Goal: Task Accomplishment & Management: Use online tool/utility

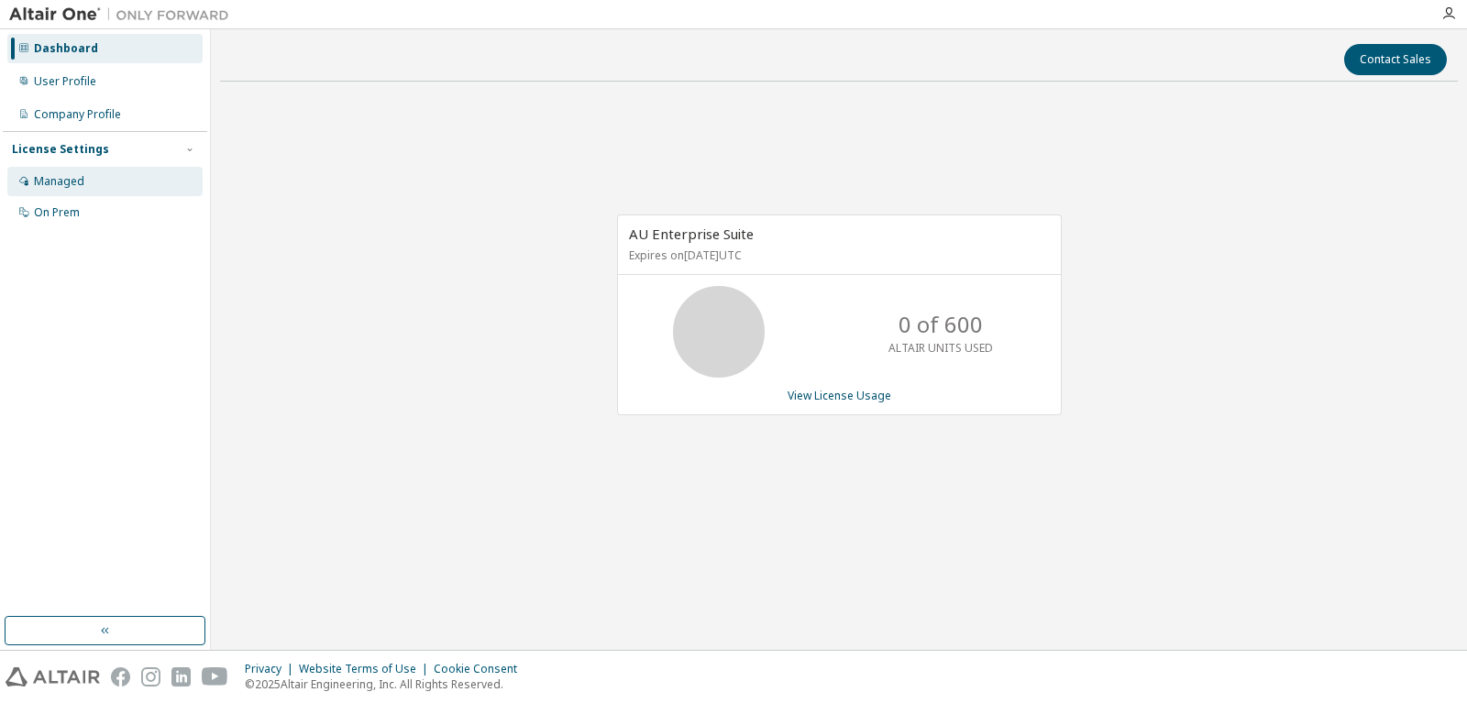
click at [69, 178] on div "Managed" at bounding box center [59, 181] width 50 height 15
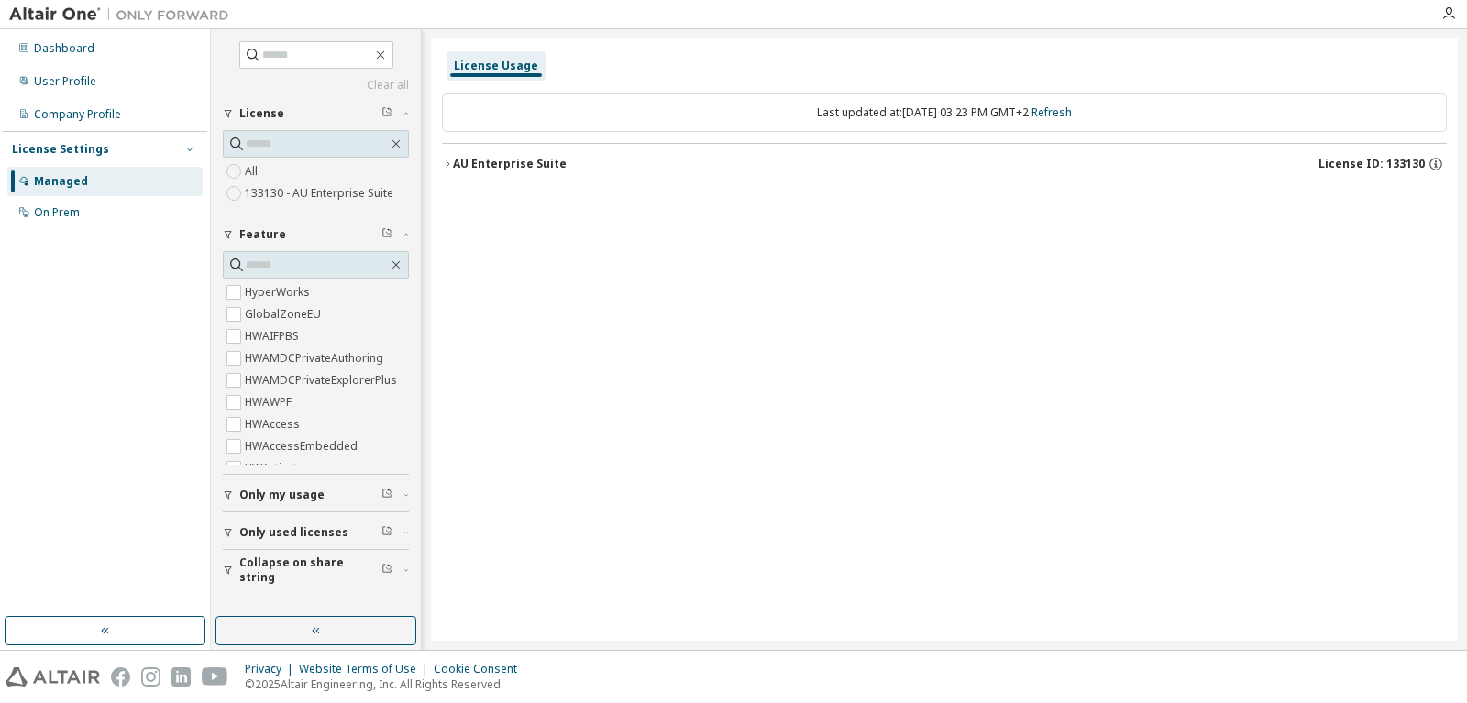
click at [188, 149] on icon "button" at bounding box center [189, 150] width 5 height 3
click at [188, 149] on icon "button" at bounding box center [189, 149] width 5 height 3
click at [75, 208] on div "On Prem" at bounding box center [57, 212] width 46 height 15
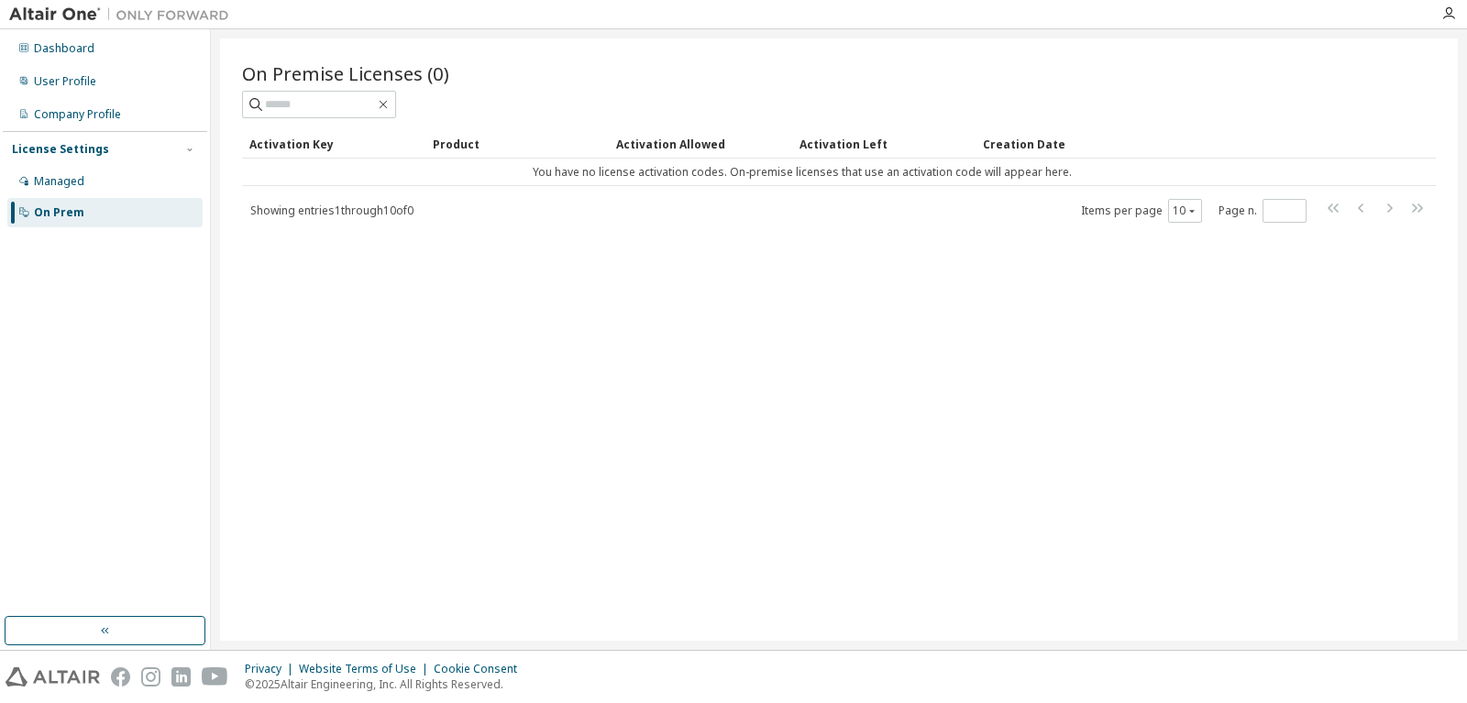
click at [283, 138] on div "Activation Key" at bounding box center [333, 143] width 169 height 29
click at [70, 81] on div "User Profile" at bounding box center [65, 81] width 62 height 15
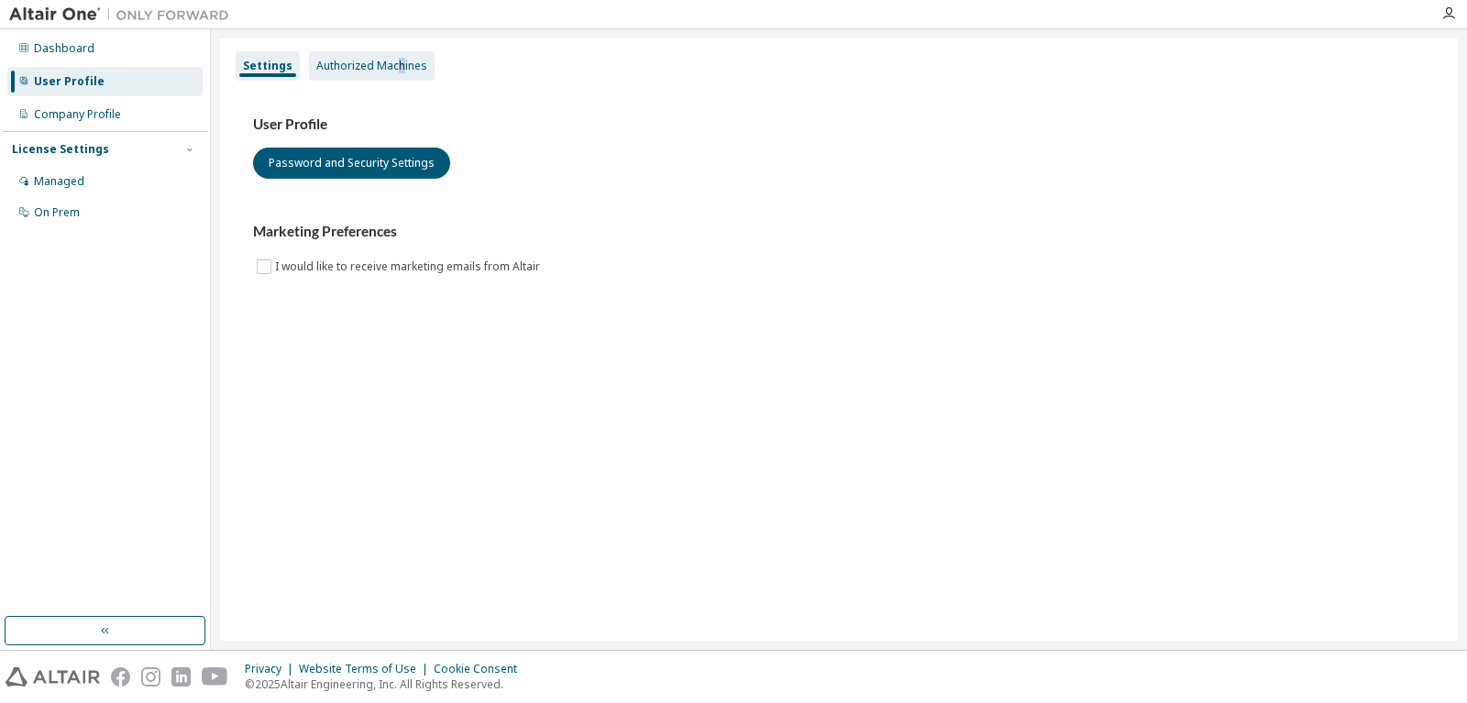
click at [397, 62] on div "Authorized Machines" at bounding box center [371, 66] width 111 height 15
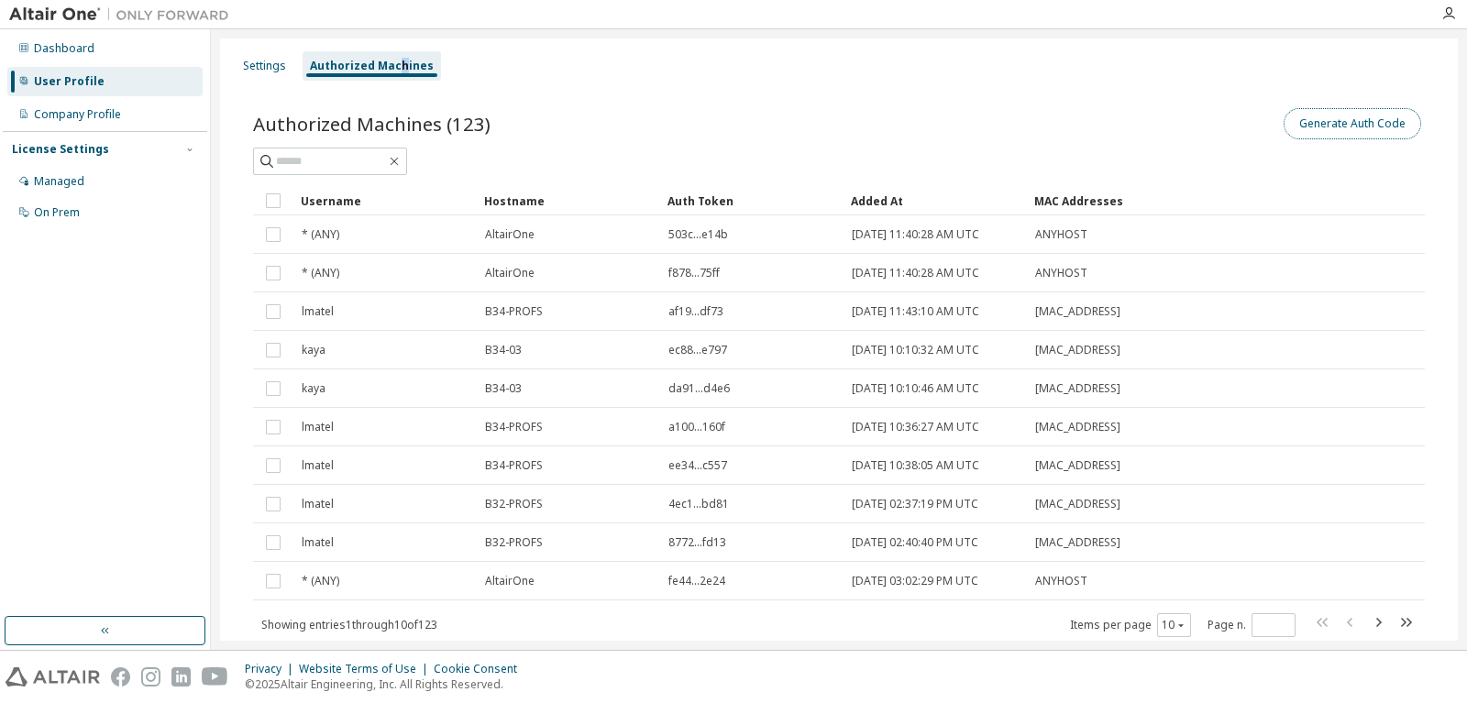
click at [1322, 117] on button "Generate Auth Code" at bounding box center [1353, 123] width 138 height 31
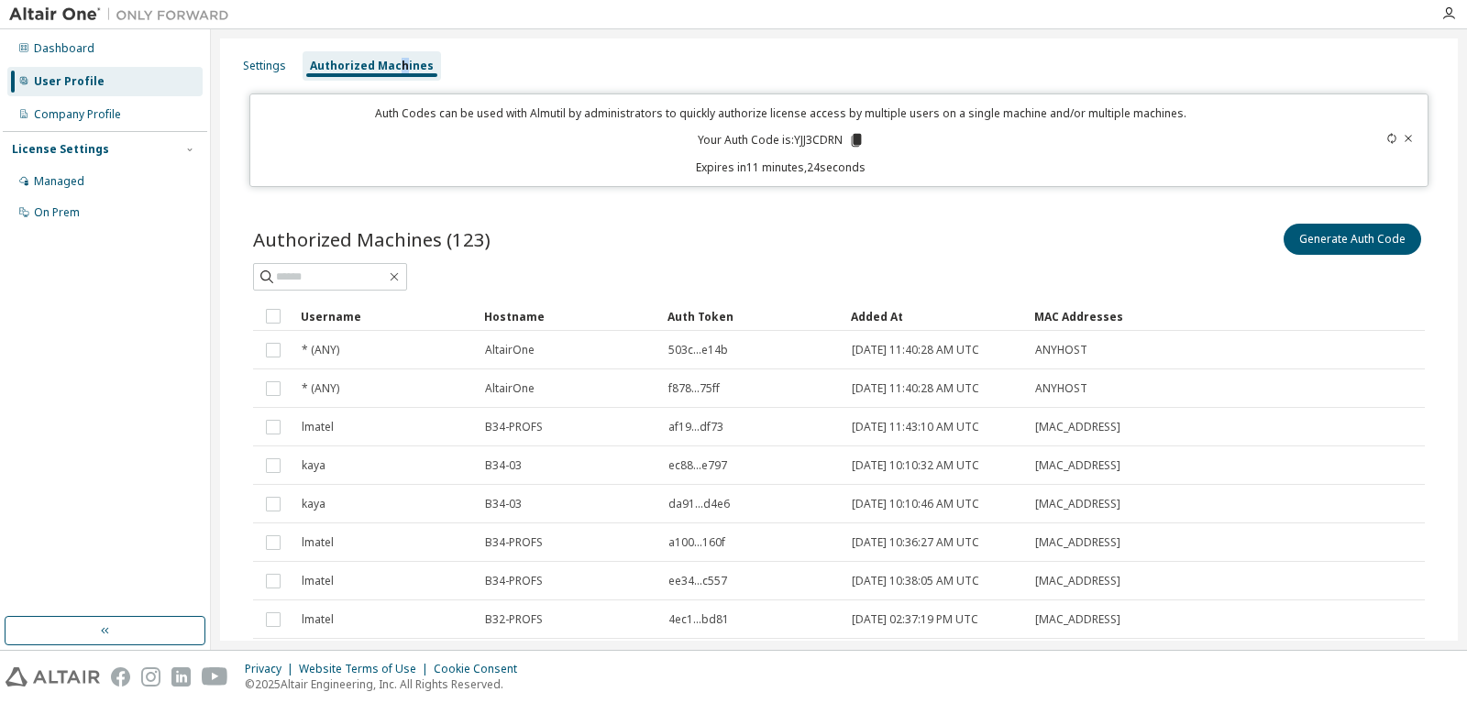
click at [859, 139] on icon at bounding box center [857, 140] width 10 height 13
